Goal: Information Seeking & Learning: Learn about a topic

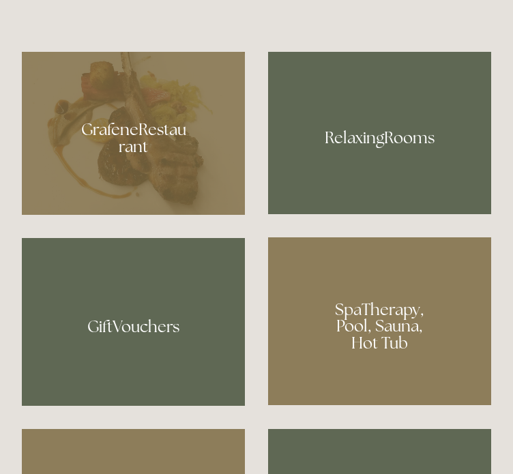
scroll to position [772, 0]
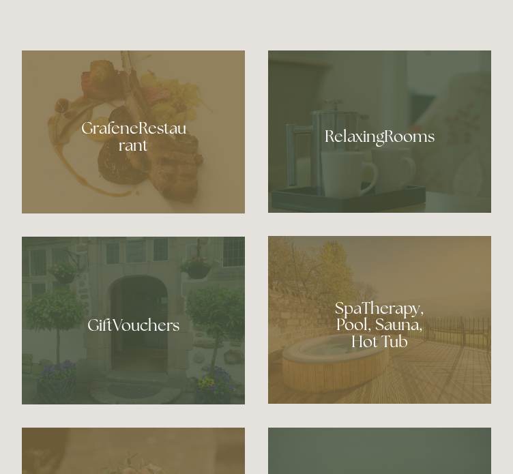
click at [366, 126] on div at bounding box center [379, 131] width 223 height 162
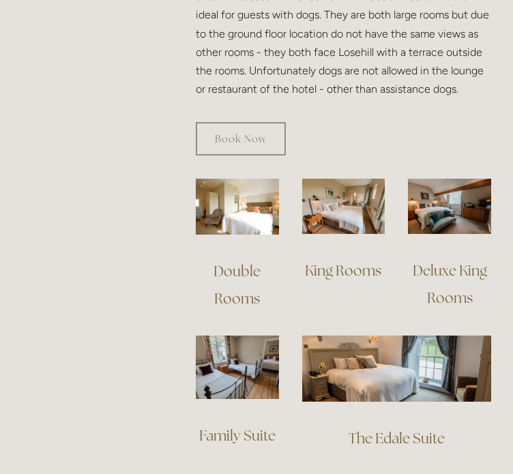
scroll to position [967, 0]
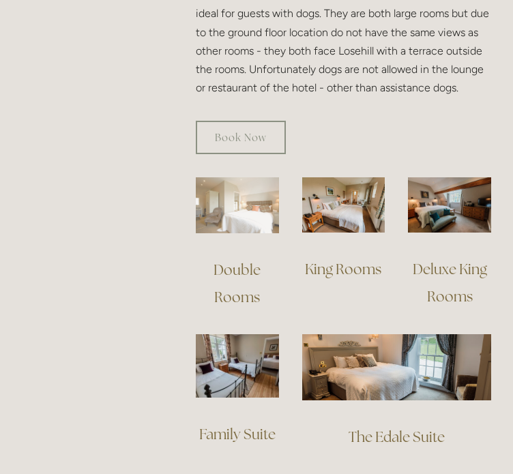
click at [220, 233] on img at bounding box center [237, 205] width 83 height 56
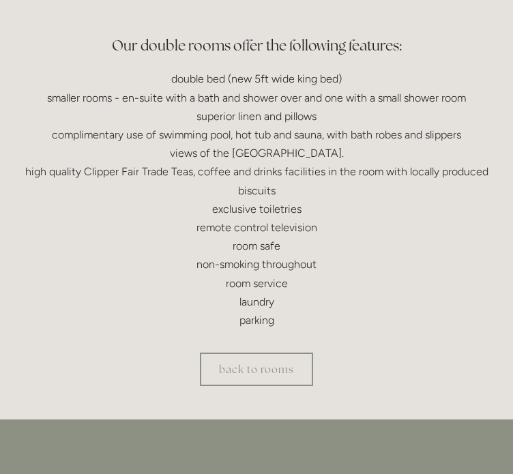
scroll to position [410, 0]
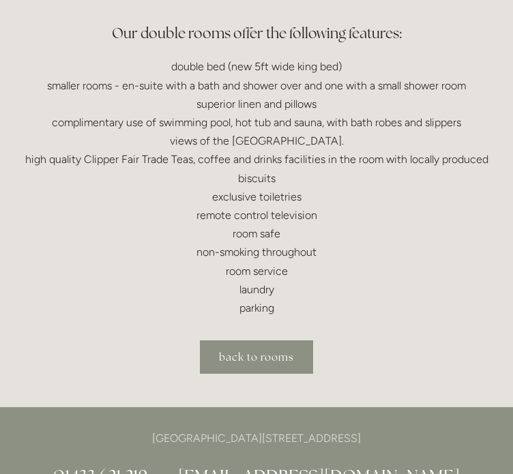
click at [249, 358] on link "back to rooms" at bounding box center [256, 356] width 113 height 33
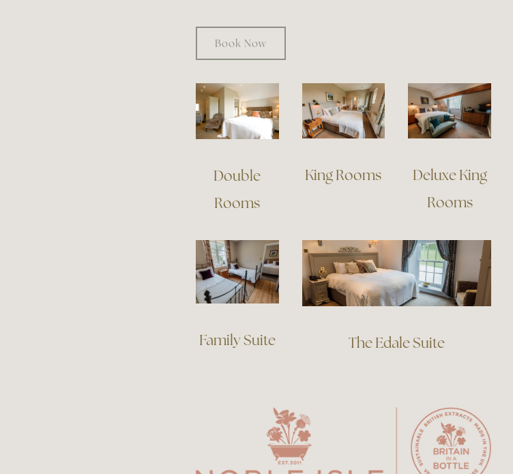
scroll to position [1064, 0]
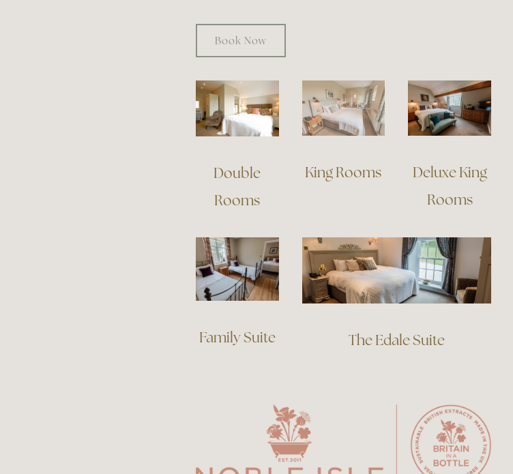
click at [326, 136] on img at bounding box center [343, 107] width 83 height 55
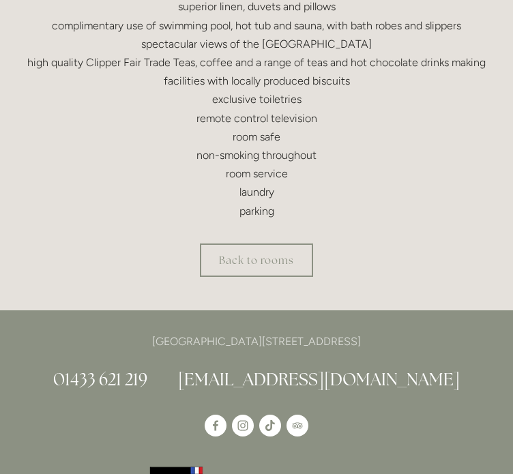
scroll to position [543, 0]
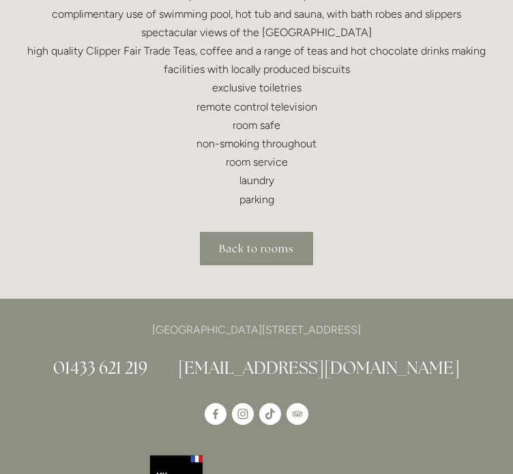
click at [271, 265] on link "Back to rooms" at bounding box center [256, 248] width 113 height 33
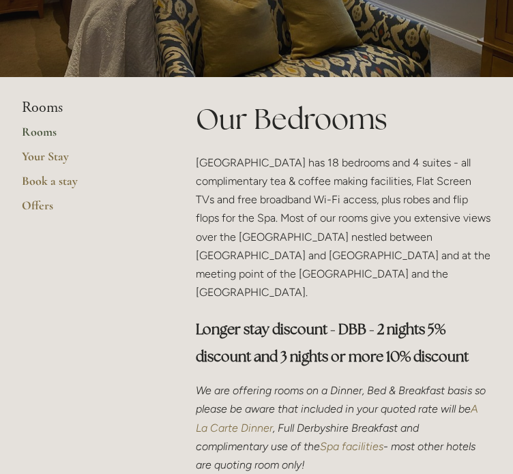
scroll to position [258, 0]
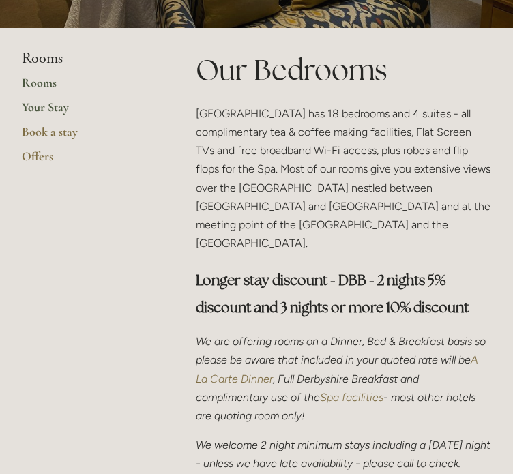
click at [41, 124] on link "Your Stay" at bounding box center [87, 112] width 130 height 25
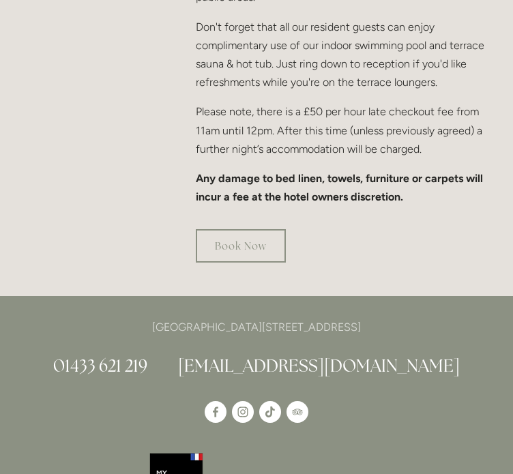
scroll to position [1178, 0]
